Goal: Information Seeking & Learning: Check status

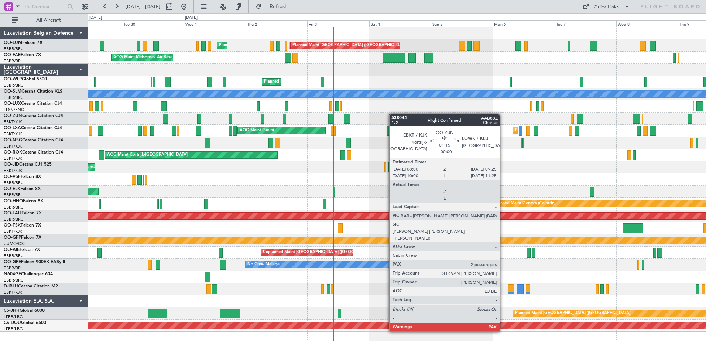
click at [393, 114] on div at bounding box center [391, 119] width 4 height 10
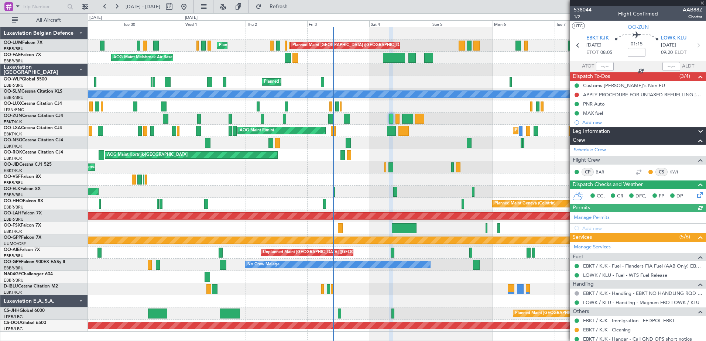
click at [703, 3] on div at bounding box center [638, 3] width 136 height 6
click at [703, 2] on span at bounding box center [701, 3] width 7 height 7
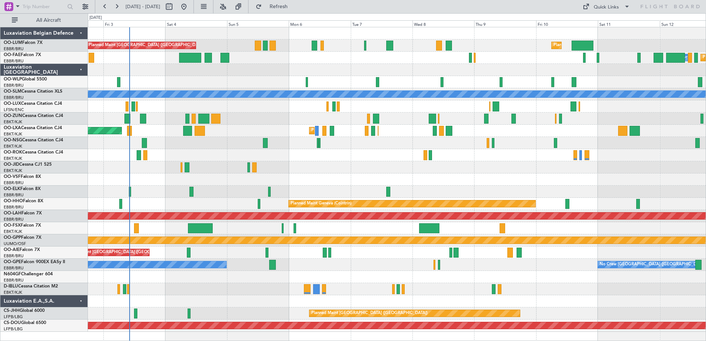
click at [397, 78] on div "AOG Maint Melsbroek Air Base Planned Maint [GEOGRAPHIC_DATA] ([GEOGRAPHIC_DATA]…" at bounding box center [397, 179] width 618 height 305
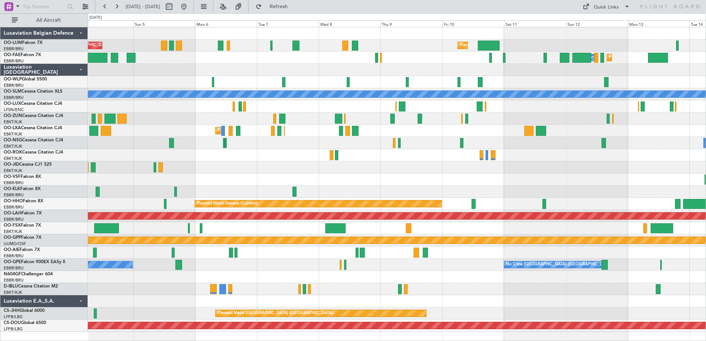
click at [316, 76] on div "Planned Maint [GEOGRAPHIC_DATA] ([GEOGRAPHIC_DATA] National) Planned Maint [GEO…" at bounding box center [397, 179] width 618 height 305
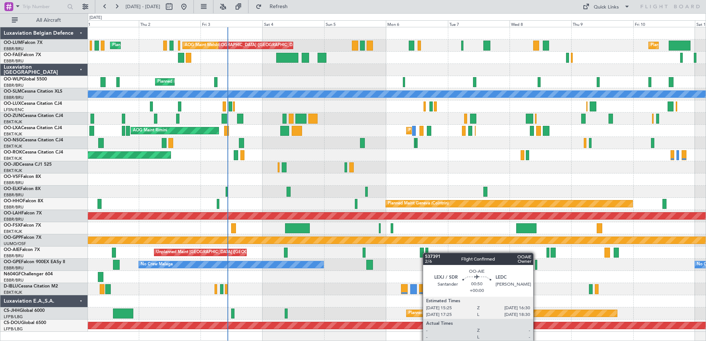
click at [426, 253] on div "Planned Maint [GEOGRAPHIC_DATA] ([GEOGRAPHIC_DATA] National) Planned Maint [GEO…" at bounding box center [397, 179] width 618 height 305
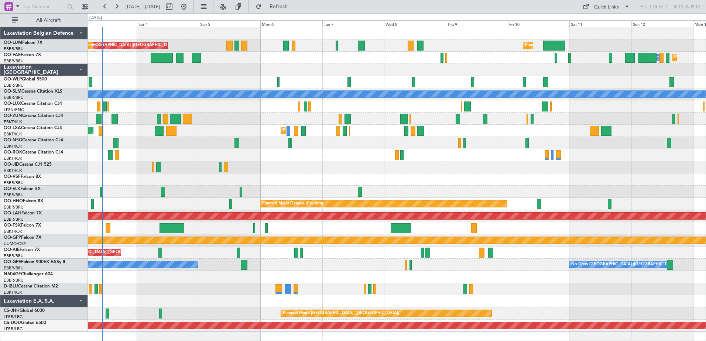
click at [192, 27] on div "Planned Maint [GEOGRAPHIC_DATA] ([GEOGRAPHIC_DATA] National) Planned Maint [GEO…" at bounding box center [353, 177] width 706 height 328
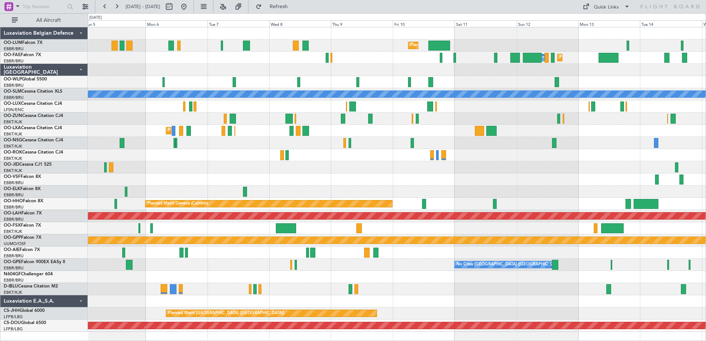
click at [301, 118] on div "Planned Maint [GEOGRAPHIC_DATA] ([GEOGRAPHIC_DATA] National) Planned Maint [GEO…" at bounding box center [397, 179] width 618 height 305
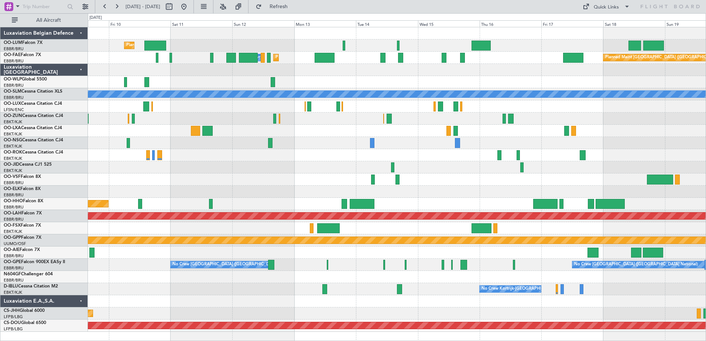
click at [285, 138] on div "Planned Maint [GEOGRAPHIC_DATA] ([GEOGRAPHIC_DATA] National) Owner [GEOGRAPHIC_…" at bounding box center [397, 179] width 618 height 305
